Goal: Task Accomplishment & Management: Manage account settings

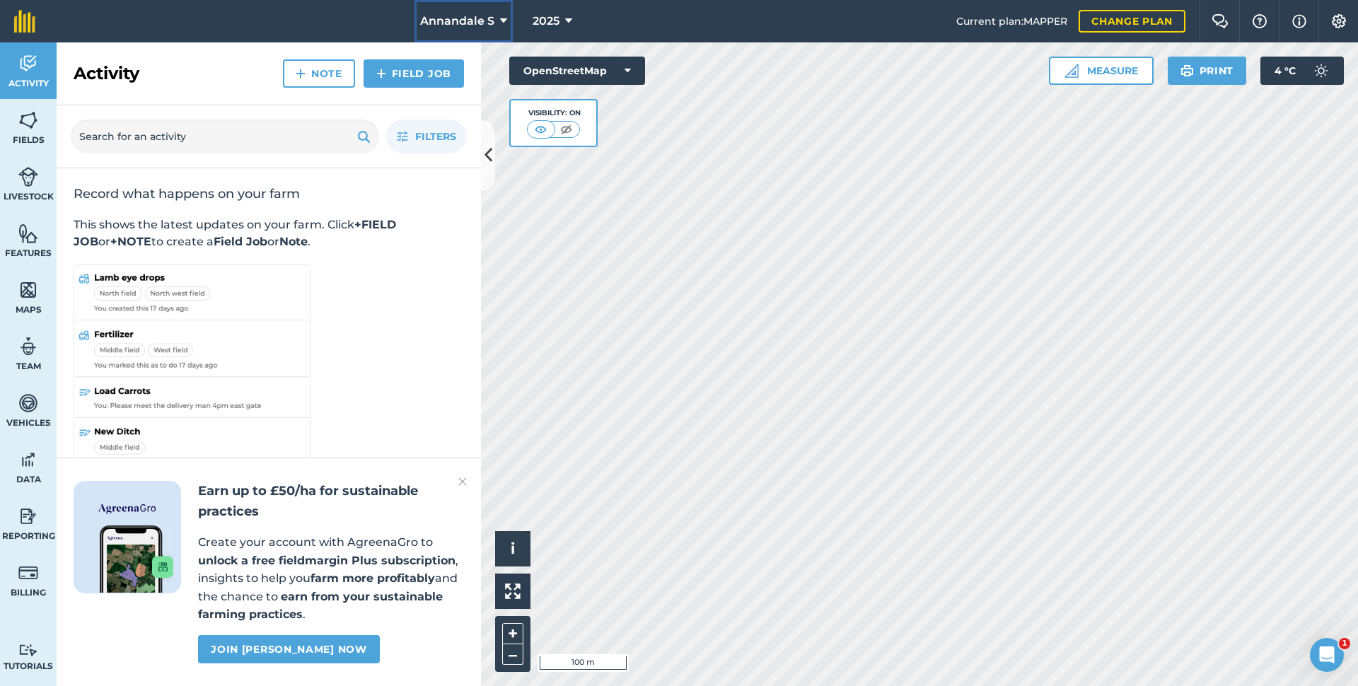
click at [500, 16] on icon at bounding box center [503, 21] width 7 height 17
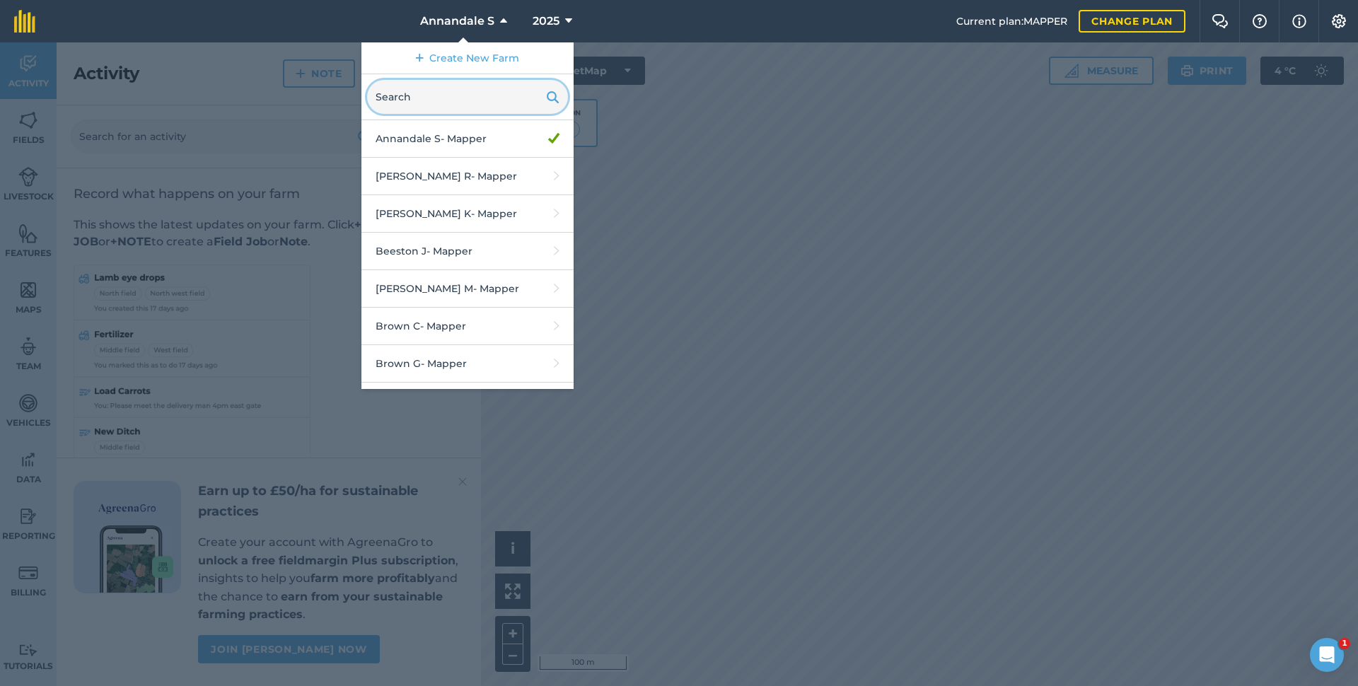
click at [440, 101] on input "text" at bounding box center [467, 97] width 201 height 34
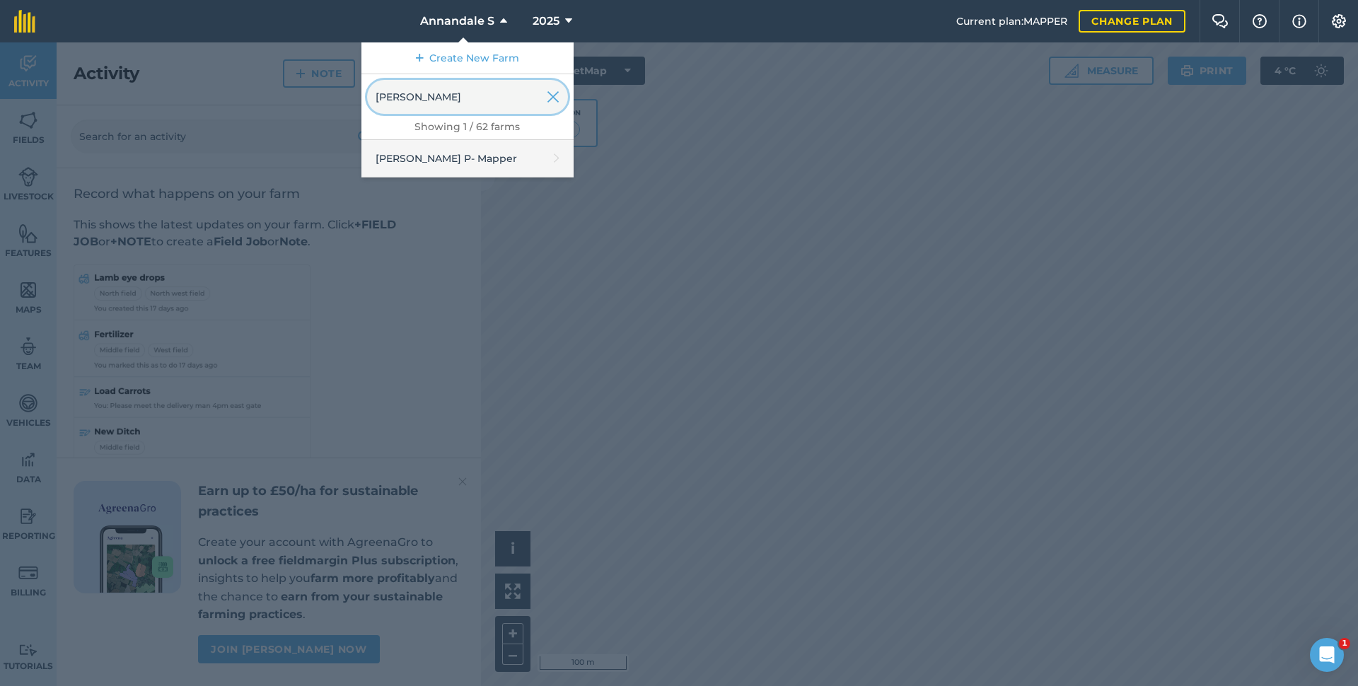
type input "[PERSON_NAME]"
click at [443, 163] on link "[PERSON_NAME] P - Mapper" at bounding box center [467, 158] width 212 height 37
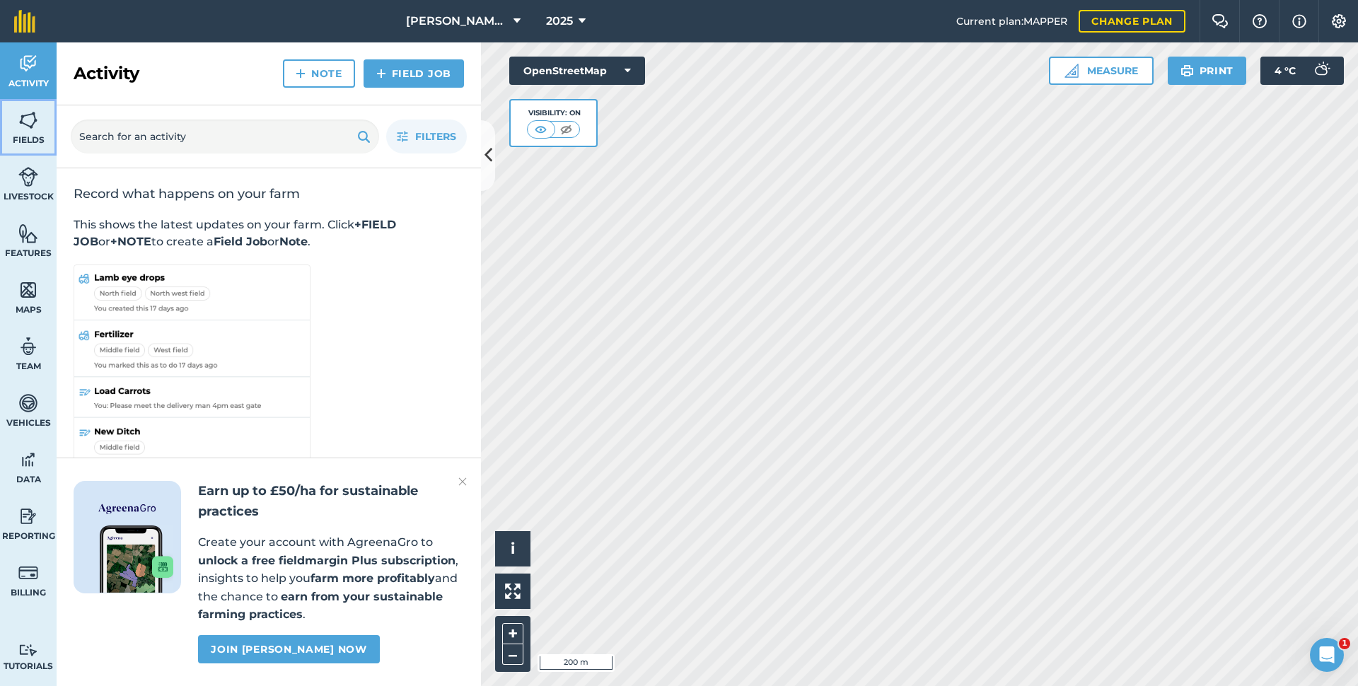
click at [33, 125] on img at bounding box center [28, 120] width 20 height 21
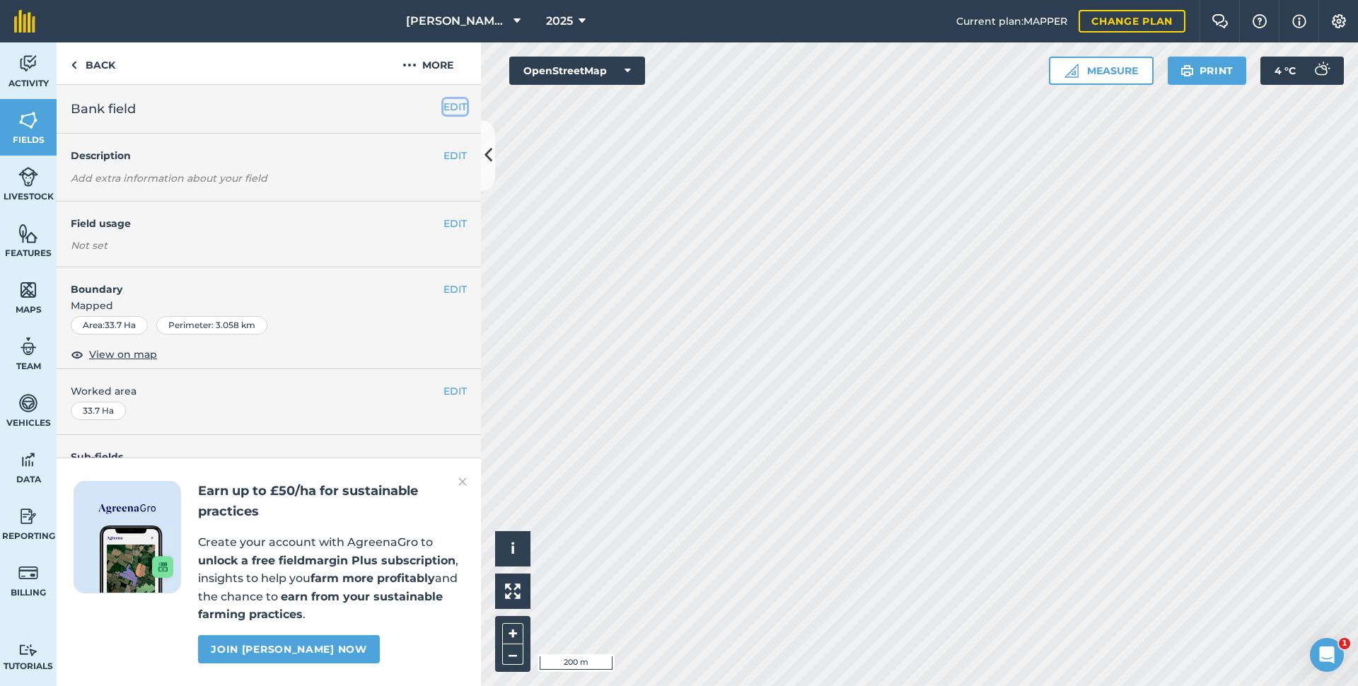
click at [448, 102] on button "EDIT" at bounding box center [454, 107] width 23 height 16
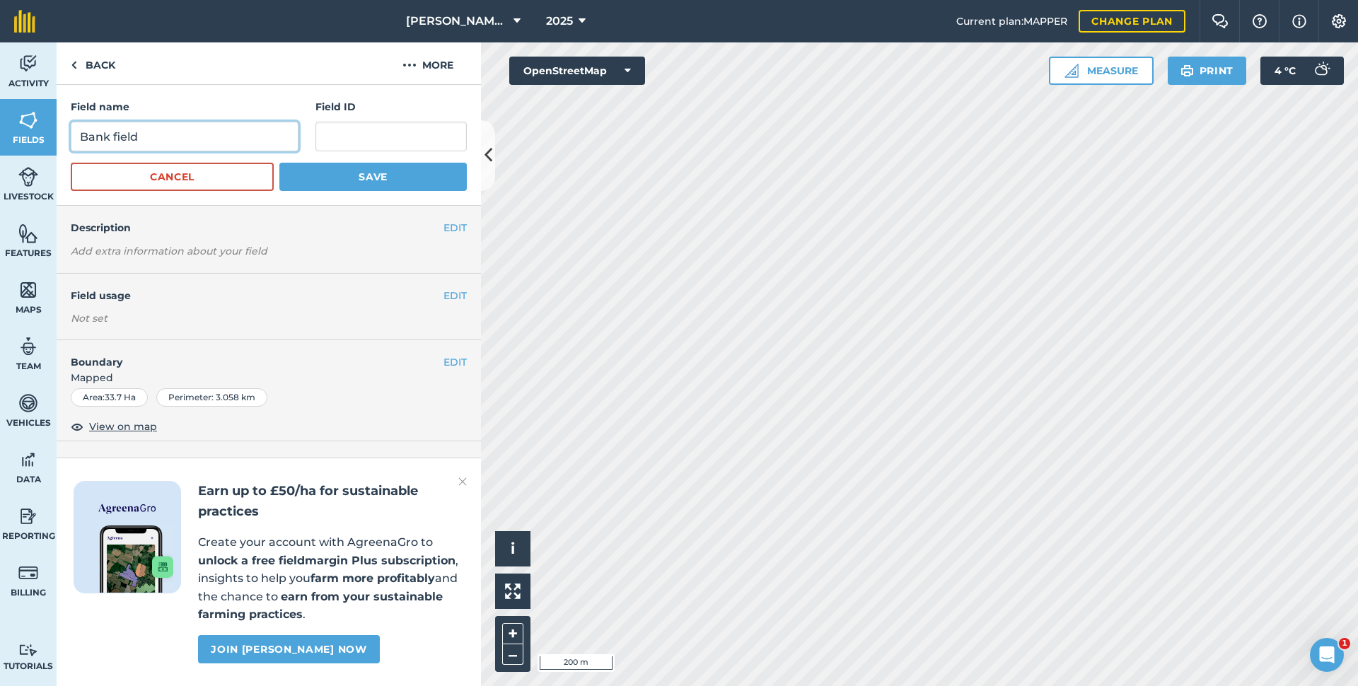
click at [190, 134] on input "Bank field" at bounding box center [185, 137] width 228 height 30
type input "B"
type input "[PERSON_NAME]"
click at [346, 169] on button "Save" at bounding box center [372, 177] width 187 height 28
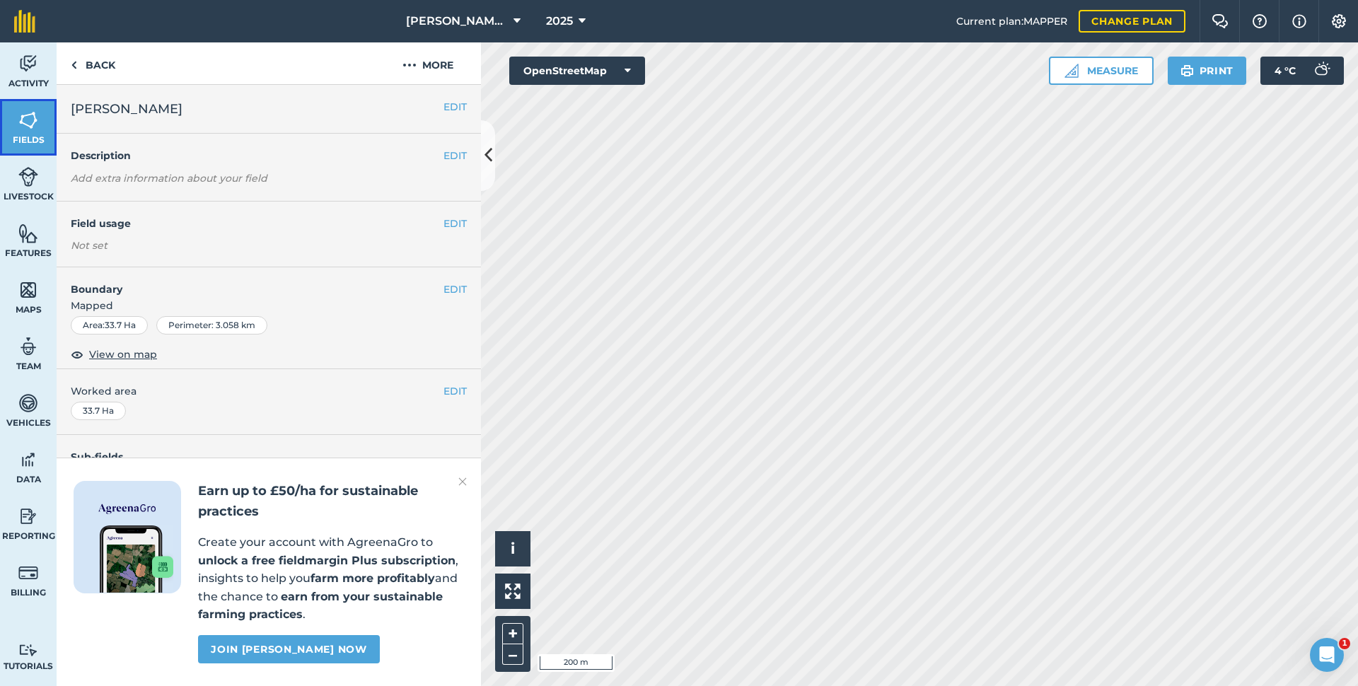
click at [22, 118] on img at bounding box center [28, 120] width 20 height 21
